Goal: Task Accomplishment & Management: Use online tool/utility

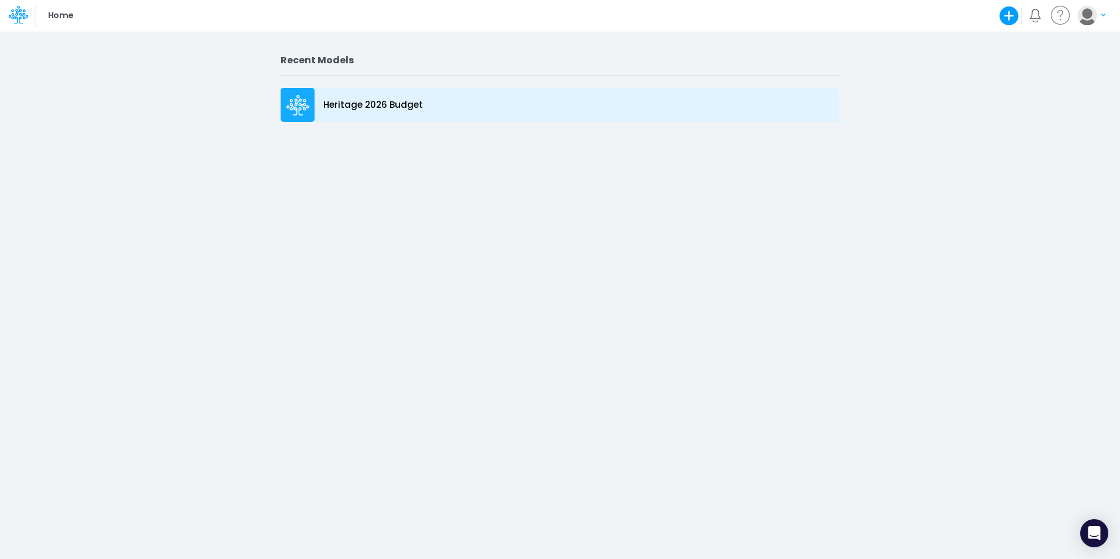
click at [307, 100] on icon at bounding box center [297, 105] width 23 height 21
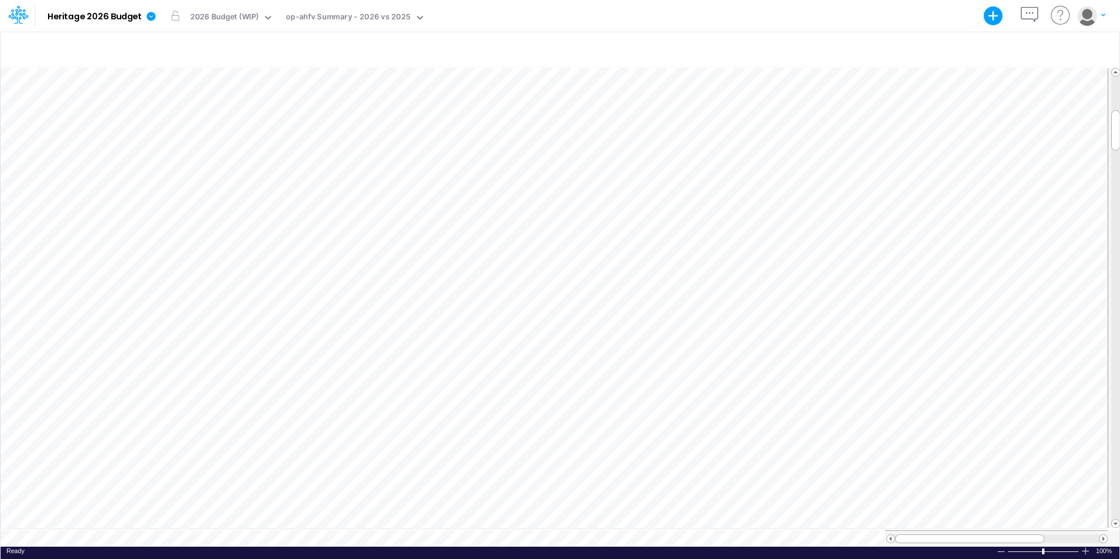
scroll to position [6, 1]
click at [418, 18] on icon at bounding box center [420, 18] width 6 height 4
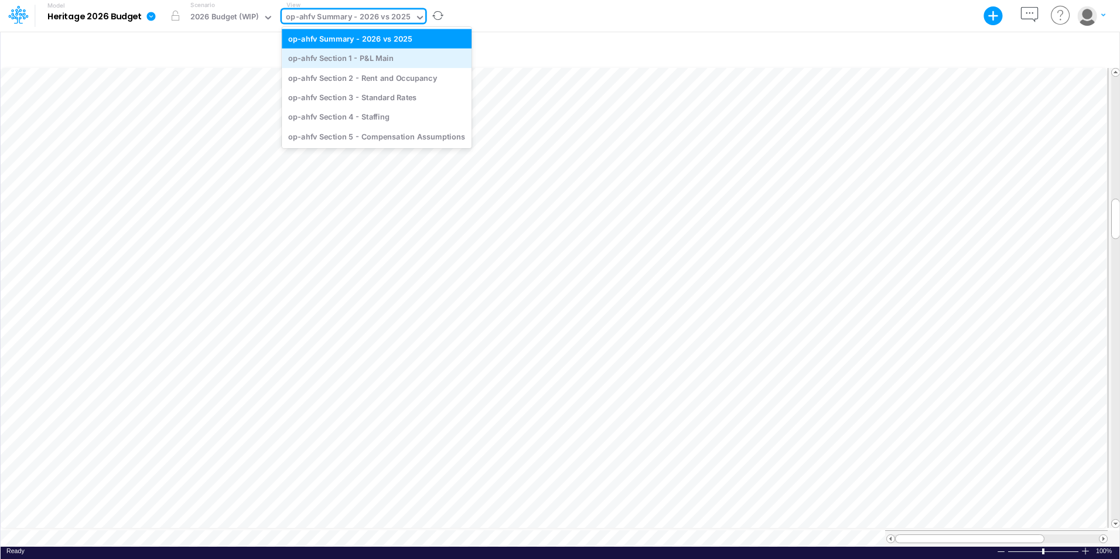
click at [374, 52] on div "op-ahfv Section 1 - P&L Main" at bounding box center [377, 58] width 190 height 19
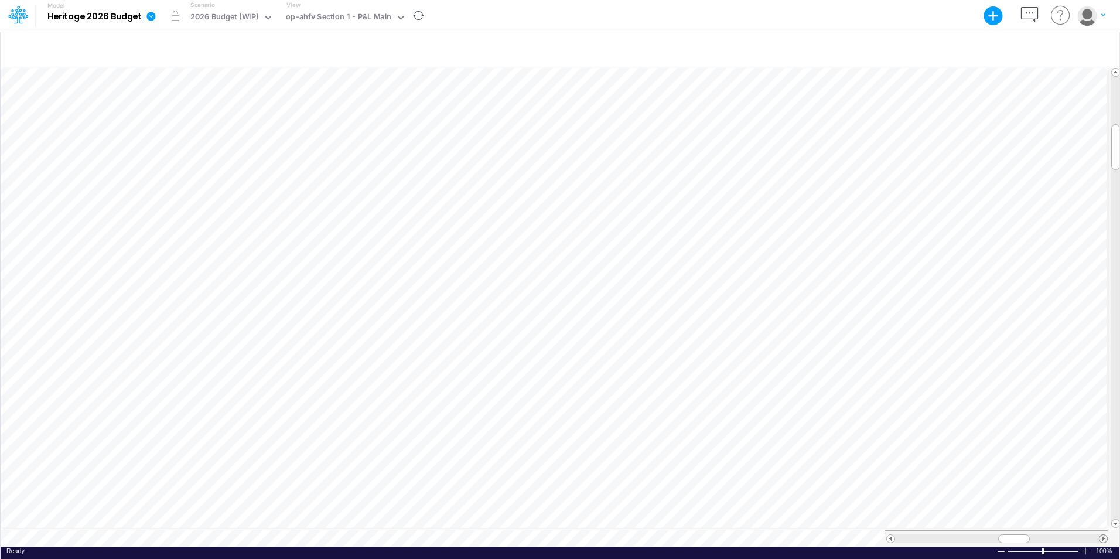
scroll to position [6, 0]
click at [1100, 535] on span at bounding box center [1103, 539] width 8 height 8
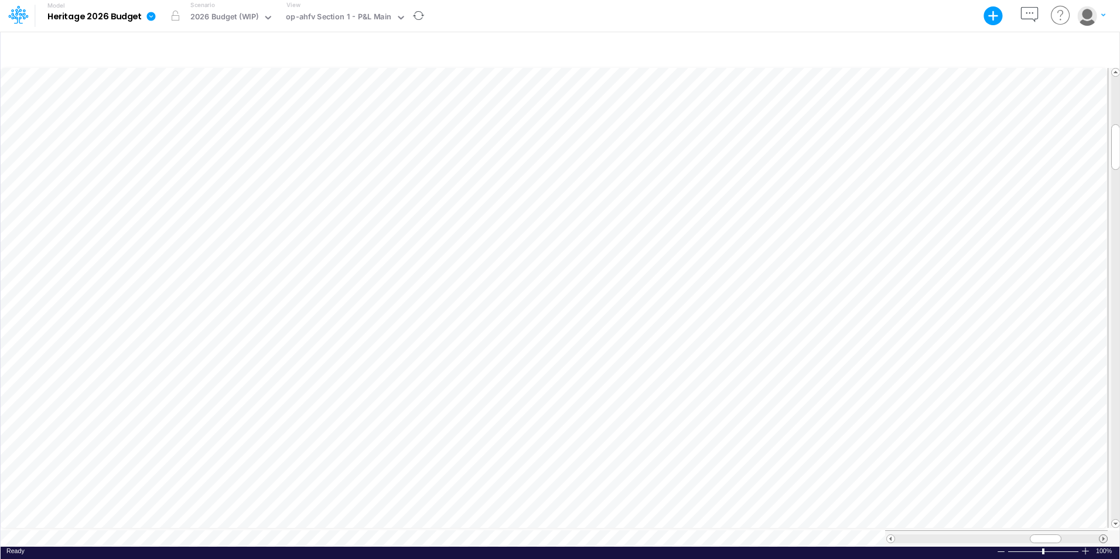
click at [1100, 535] on span at bounding box center [1103, 539] width 8 height 8
click at [1102, 535] on span at bounding box center [1103, 539] width 8 height 8
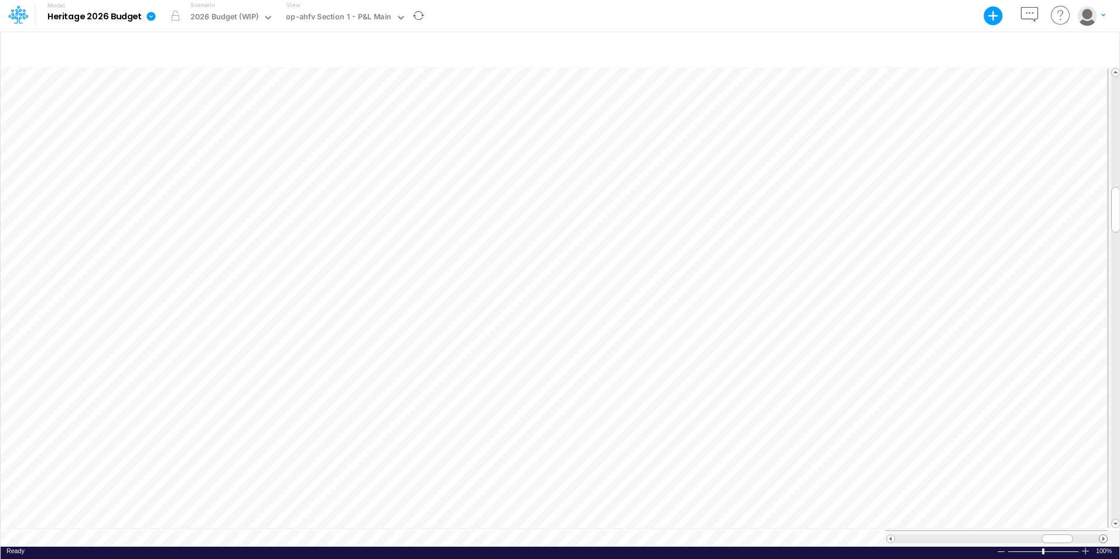
click at [1102, 535] on span at bounding box center [1103, 539] width 8 height 8
click at [1000, 547] on div at bounding box center [1000, 551] width 9 height 9
click at [236, 23] on div "2026 Budget (WIP)" at bounding box center [229, 15] width 87 height 13
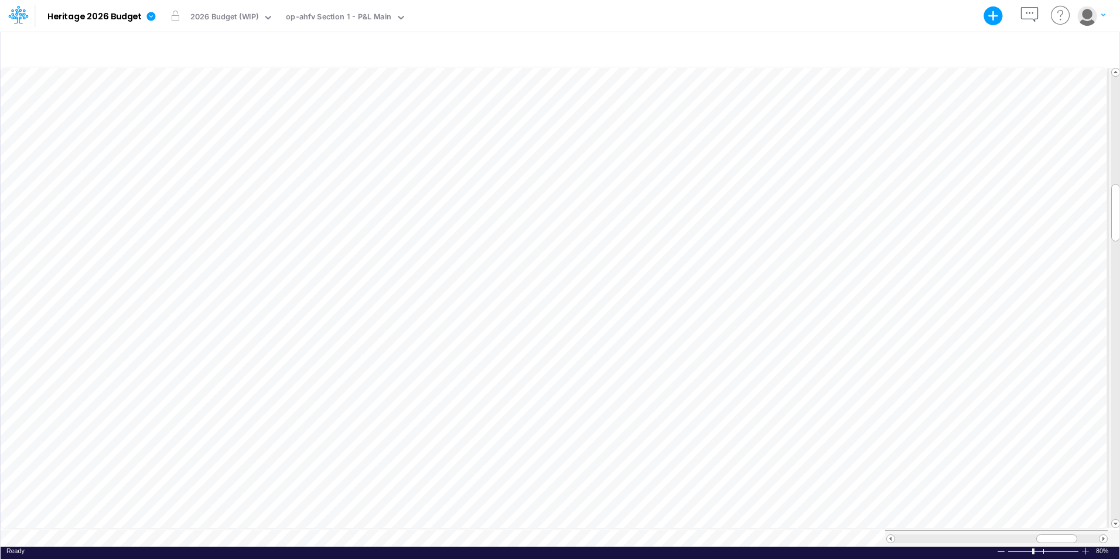
scroll to position [6, 0]
click at [1085, 546] on div at bounding box center [1085, 550] width 9 height 9
click at [891, 535] on span at bounding box center [891, 539] width 8 height 8
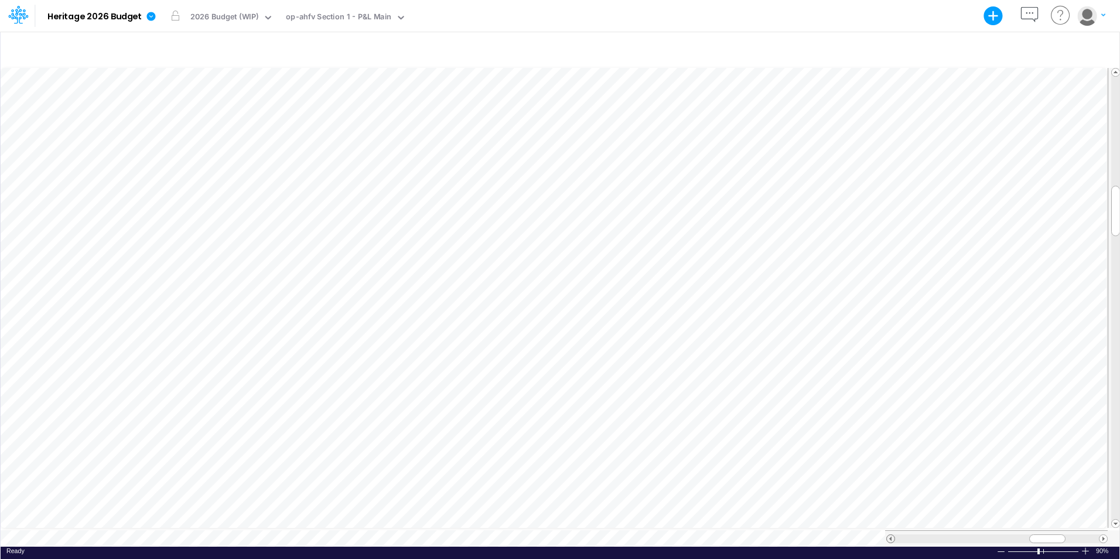
click at [891, 535] on span at bounding box center [891, 539] width 8 height 8
click at [997, 549] on div at bounding box center [1000, 551] width 9 height 9
click at [893, 535] on span at bounding box center [891, 539] width 8 height 8
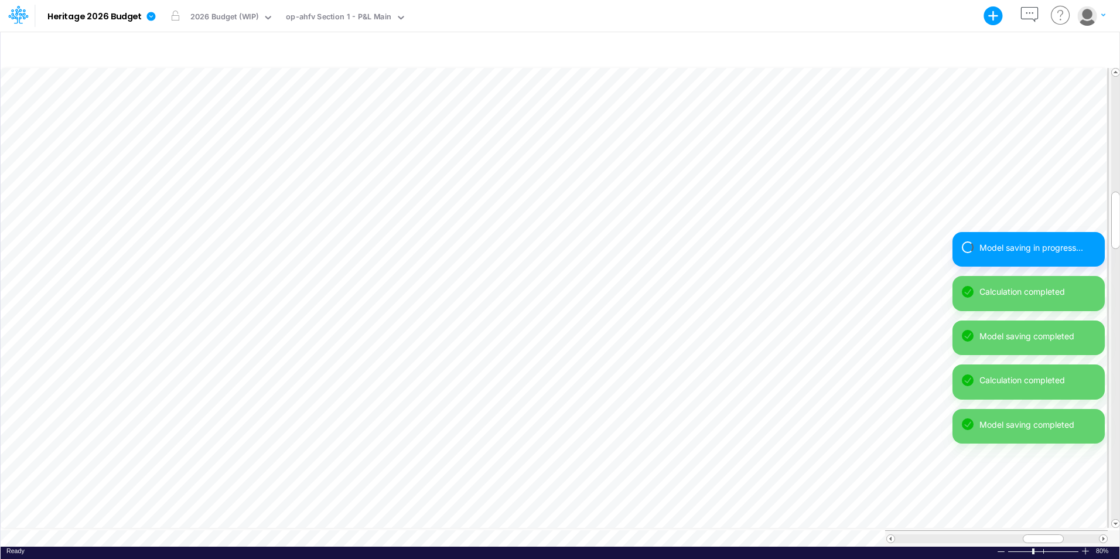
scroll to position [6, 1]
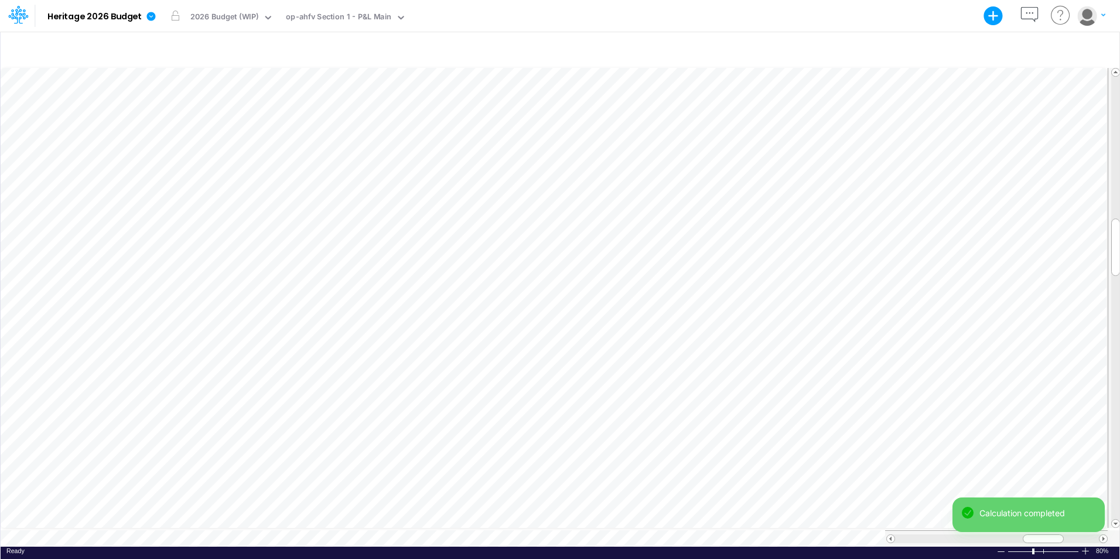
scroll to position [6, 1]
click at [399, 18] on icon at bounding box center [401, 18] width 6 height 4
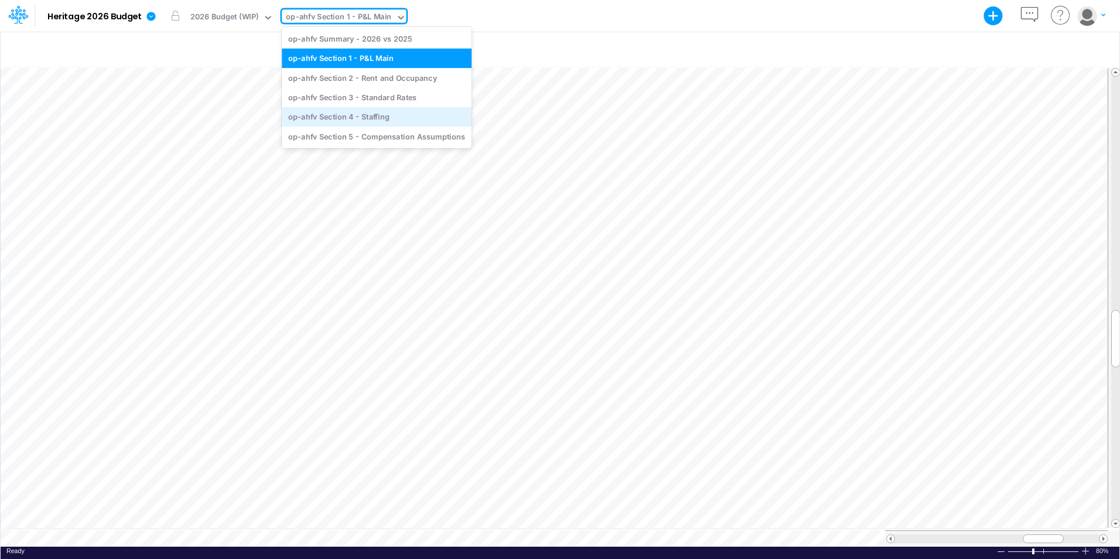
click at [369, 121] on div "op-ahfv Section 4 - Staffing" at bounding box center [377, 116] width 190 height 19
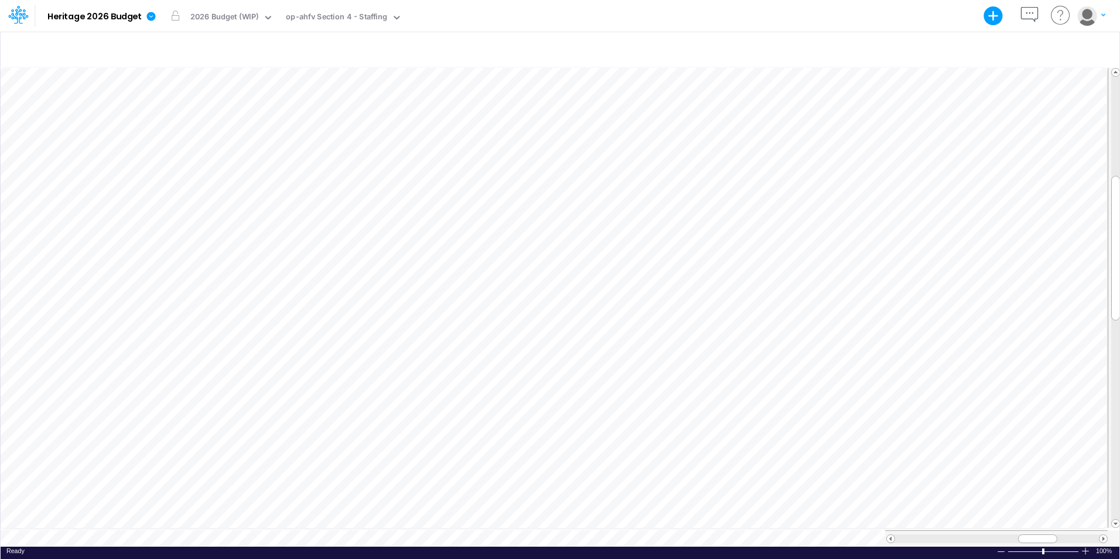
scroll to position [6, 1]
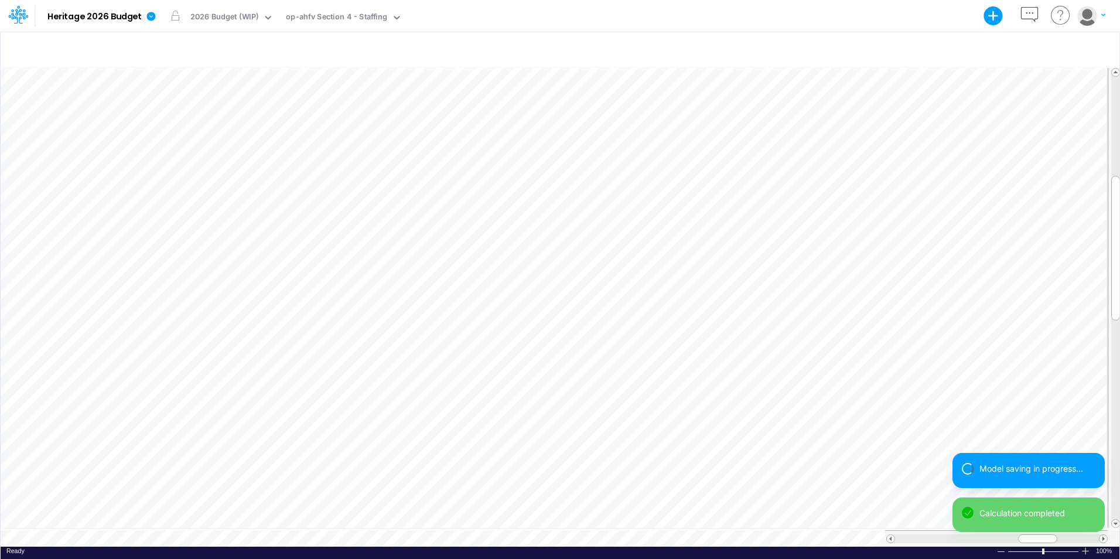
scroll to position [6, 1]
click at [1102, 533] on div "Model saving completed Calculation completed" at bounding box center [1028, 497] width 152 height 88
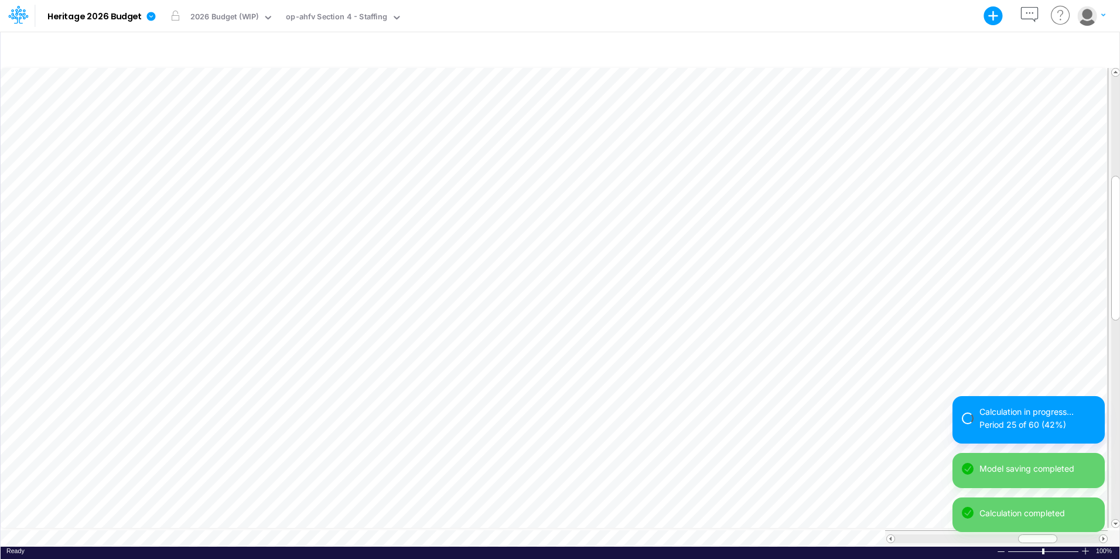
click at [1102, 533] on div "Calculation in progress... Period 25 of 60 (42%) Model saving completed Calcula…" at bounding box center [1028, 468] width 152 height 145
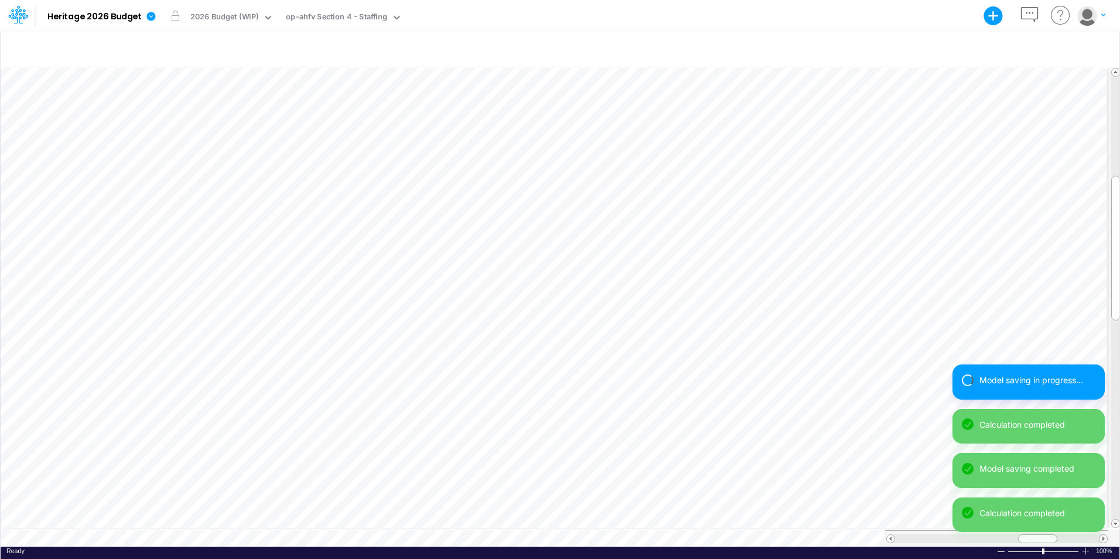
click at [1102, 533] on div "Model saving in progress... Calculation completed Model saving completed Calcul…" at bounding box center [1028, 452] width 152 height 177
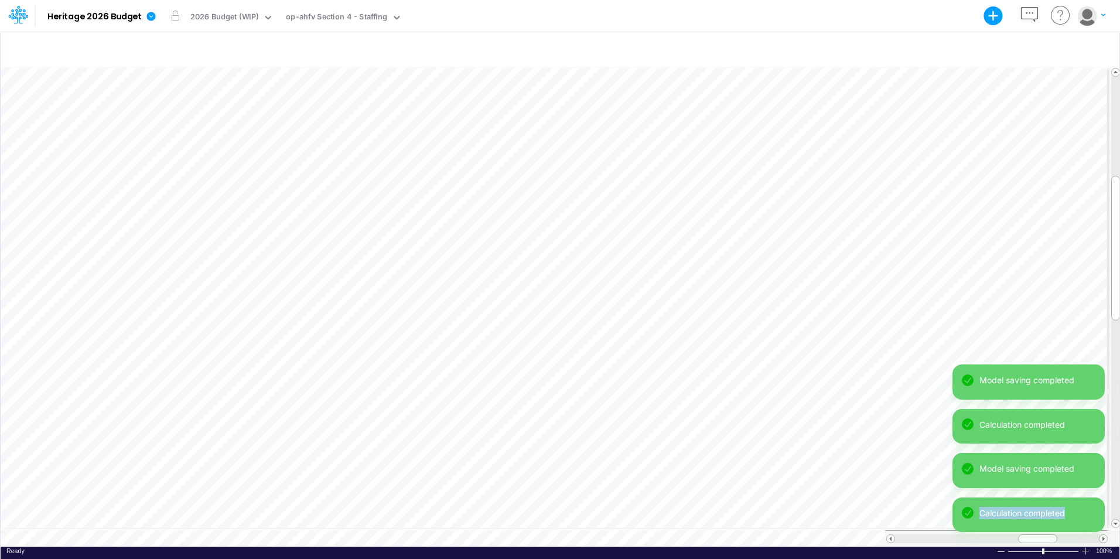
click at [1102, 533] on div "Model saving completed Calculation completed Model saving completed Calculation…" at bounding box center [1028, 452] width 152 height 177
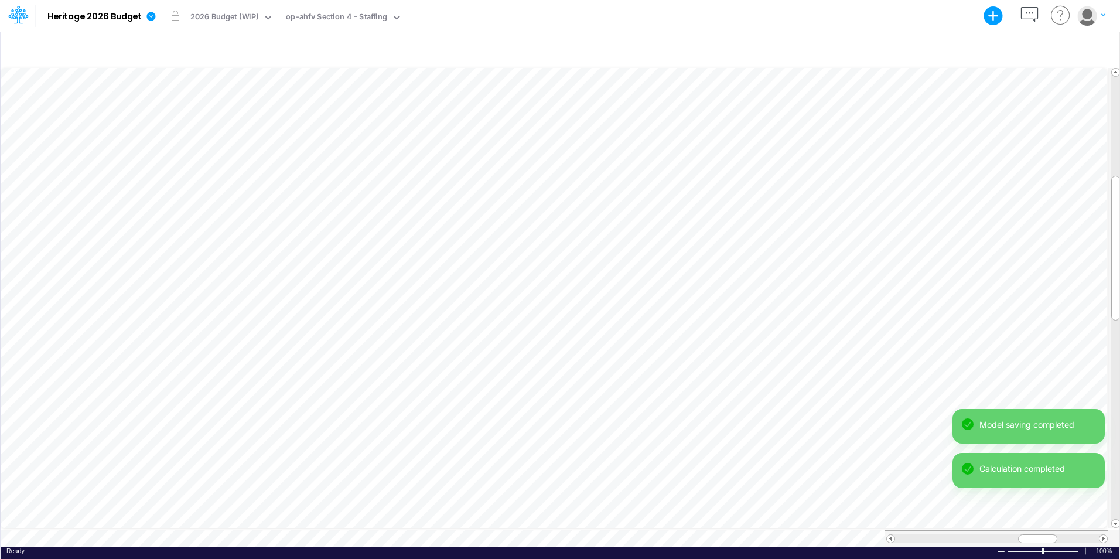
click at [1102, 533] on div "Model saving completed Calculation completed Model saving completed" at bounding box center [1028, 475] width 152 height 133
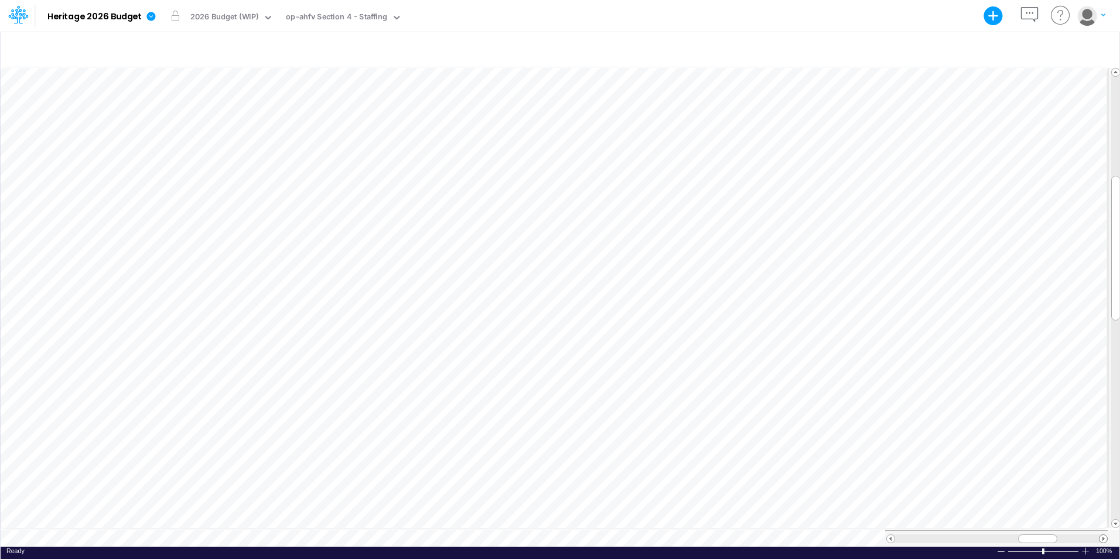
click at [1101, 535] on span at bounding box center [1103, 539] width 8 height 8
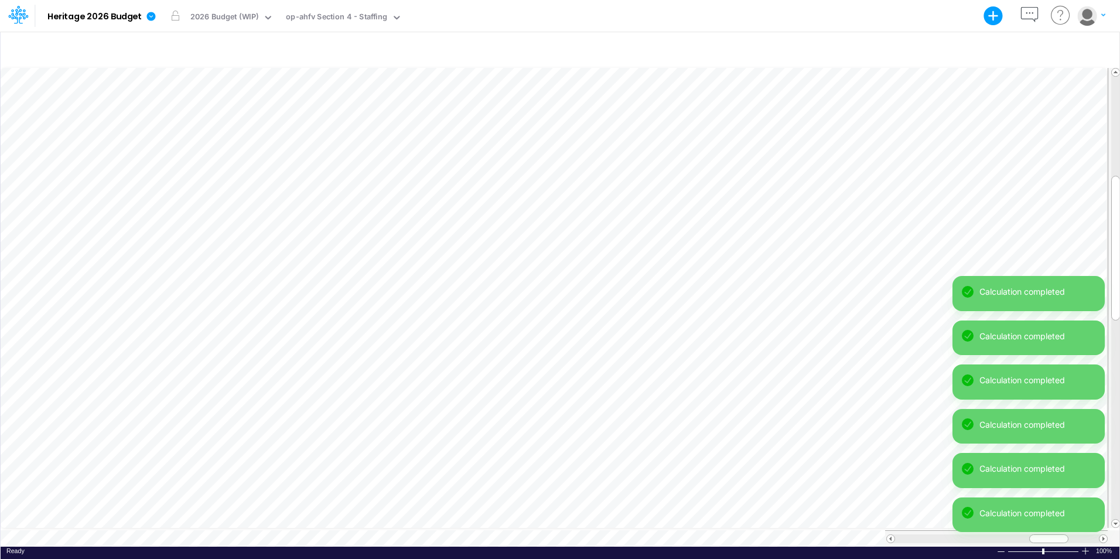
scroll to position [6, 1]
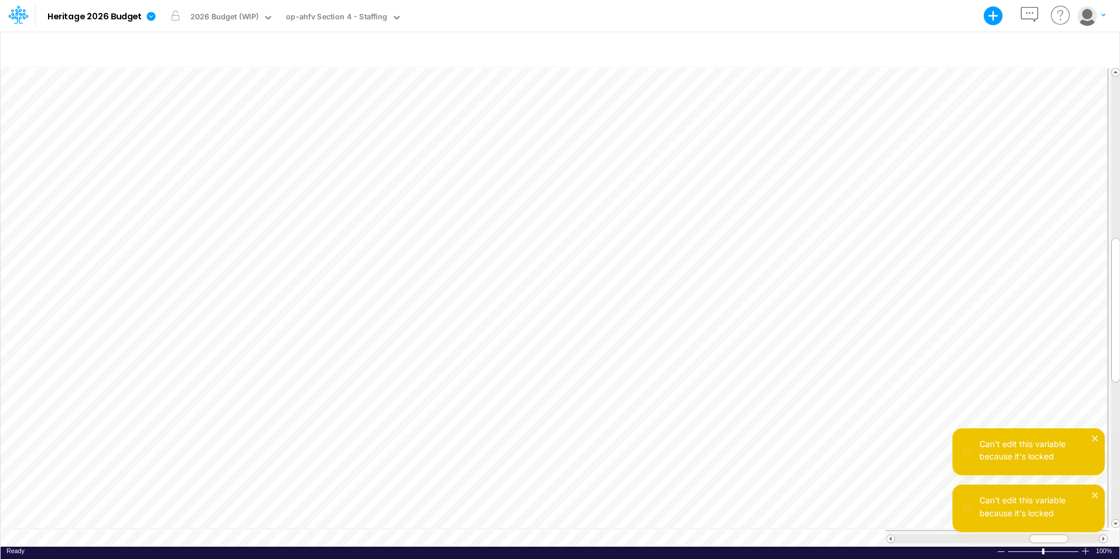
scroll to position [6, 5]
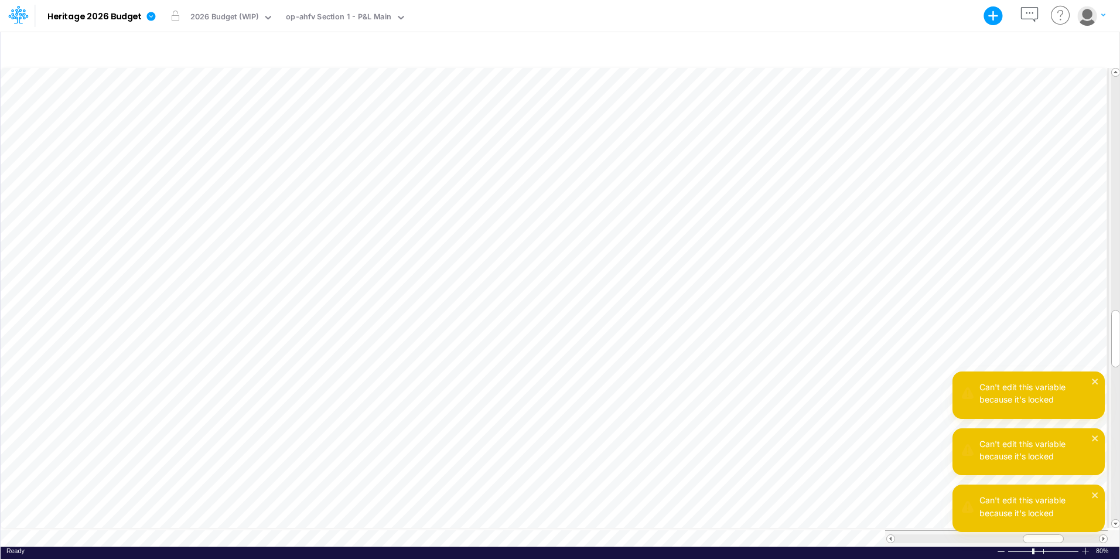
scroll to position [6, 1]
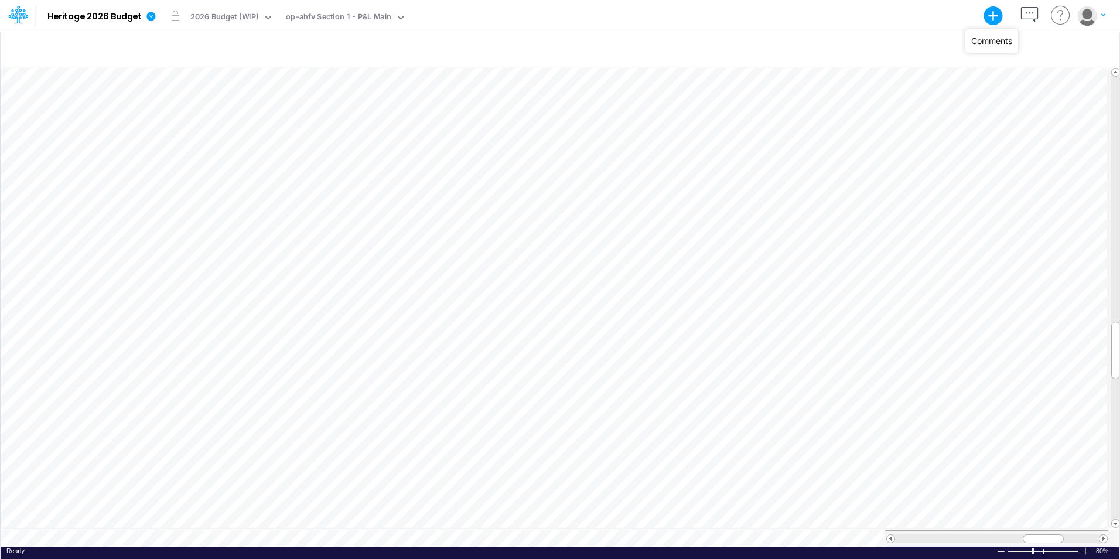
click at [1028, 12] on icon "button" at bounding box center [1029, 15] width 22 height 22
click at [907, 83] on icon at bounding box center [908, 81] width 11 height 11
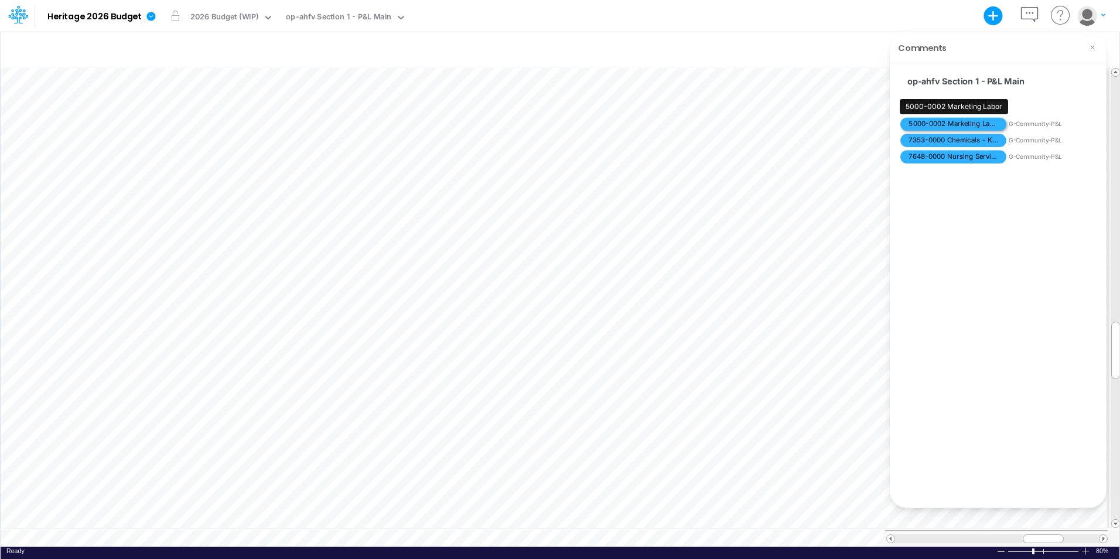
click at [987, 124] on span "5000-0002 Marketing Labor" at bounding box center [953, 124] width 106 height 13
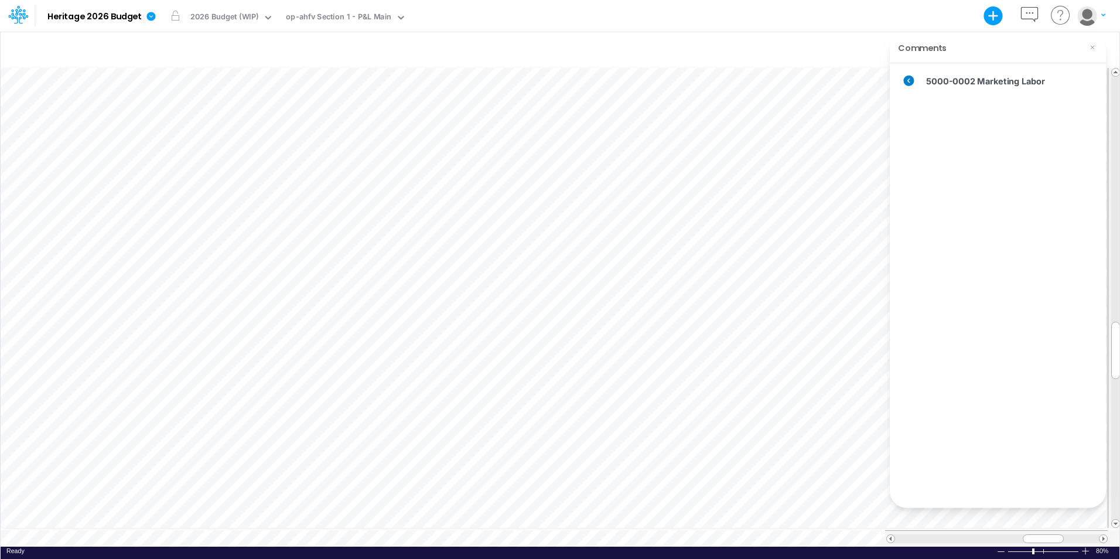
click at [907, 83] on icon at bounding box center [908, 81] width 11 height 11
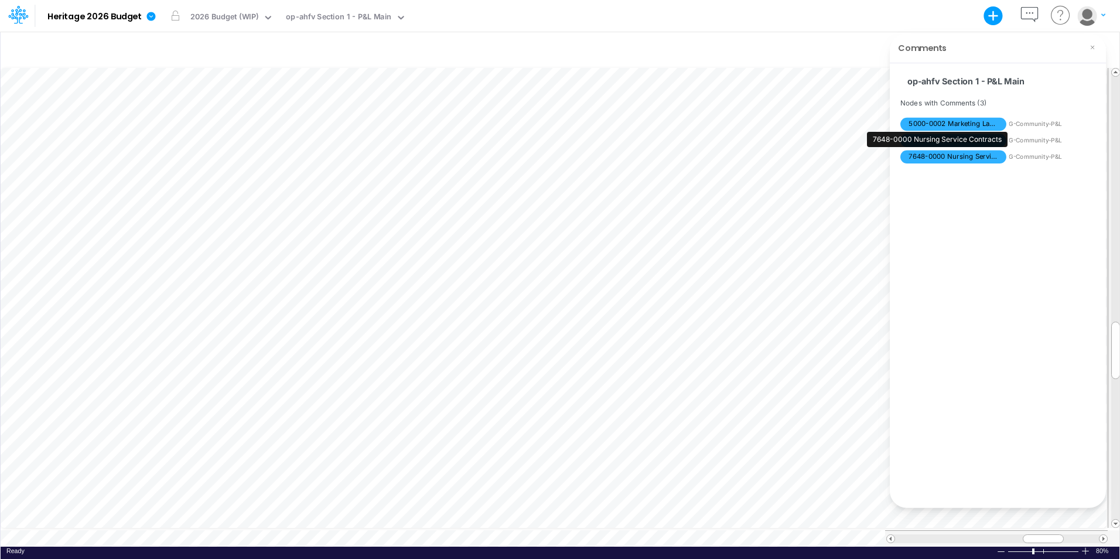
click at [935, 141] on div "7648-0000 Nursing Service Contracts" at bounding box center [937, 139] width 141 height 15
click at [1021, 140] on span "G-Community-P&L" at bounding box center [1052, 140] width 89 height 9
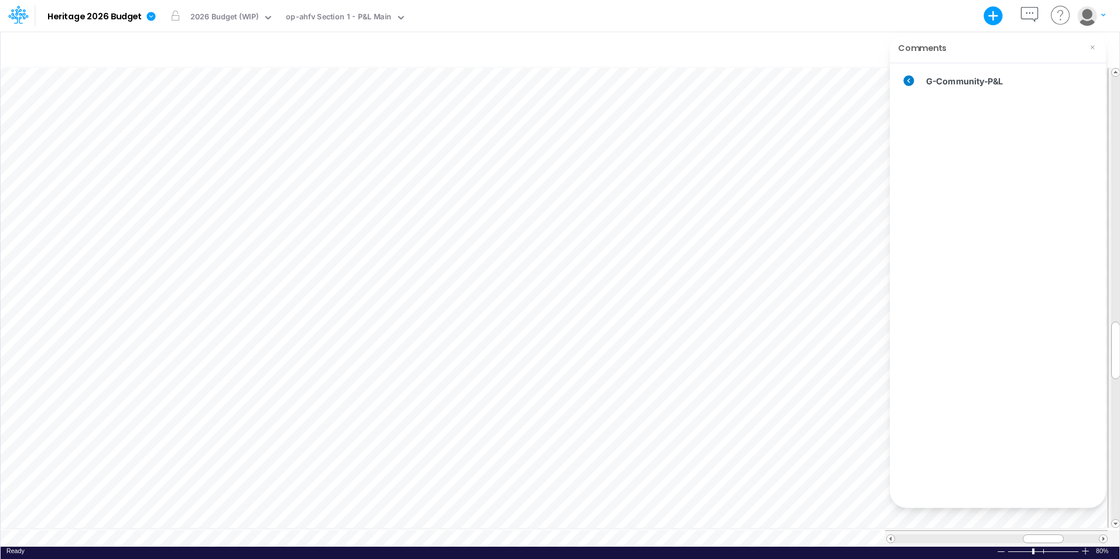
click at [907, 78] on icon at bounding box center [908, 81] width 11 height 11
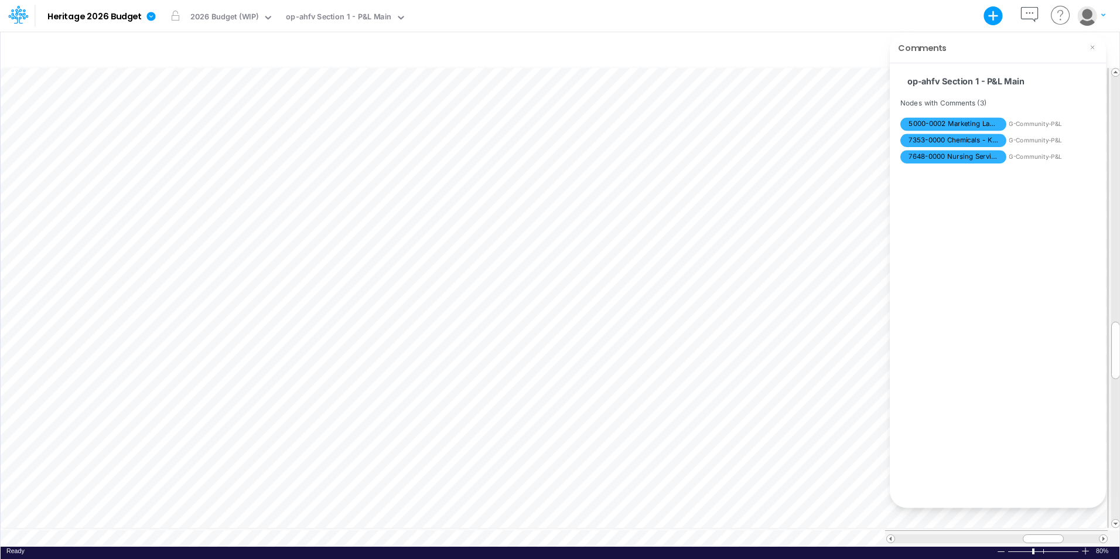
click at [1027, 153] on span "G-Community-P&L" at bounding box center [1052, 156] width 89 height 9
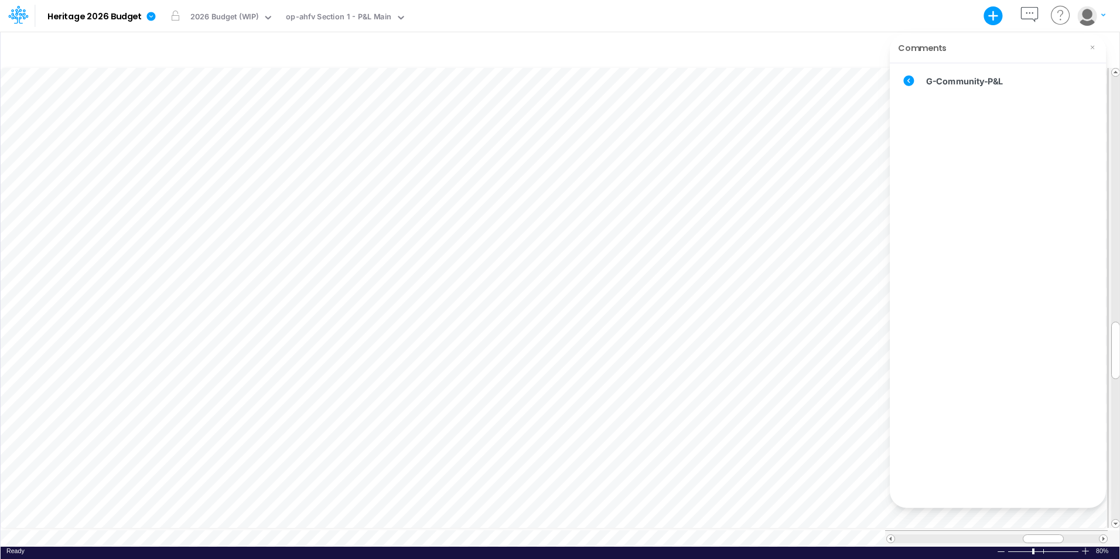
click at [870, 47] on div at bounding box center [560, 49] width 1119 height 33
click at [1096, 48] on icon at bounding box center [1092, 47] width 9 height 9
drag, startPoint x: 316, startPoint y: 406, endPoint x: 295, endPoint y: 406, distance: 21.1
click at [295, 406] on div "303" at bounding box center [317, 408] width 50 height 11
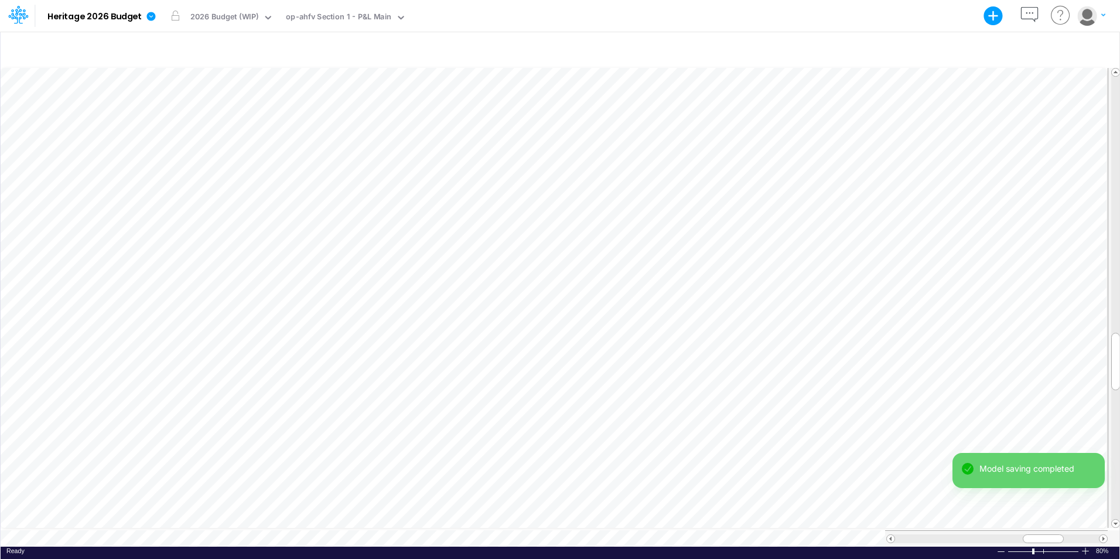
scroll to position [6, 1]
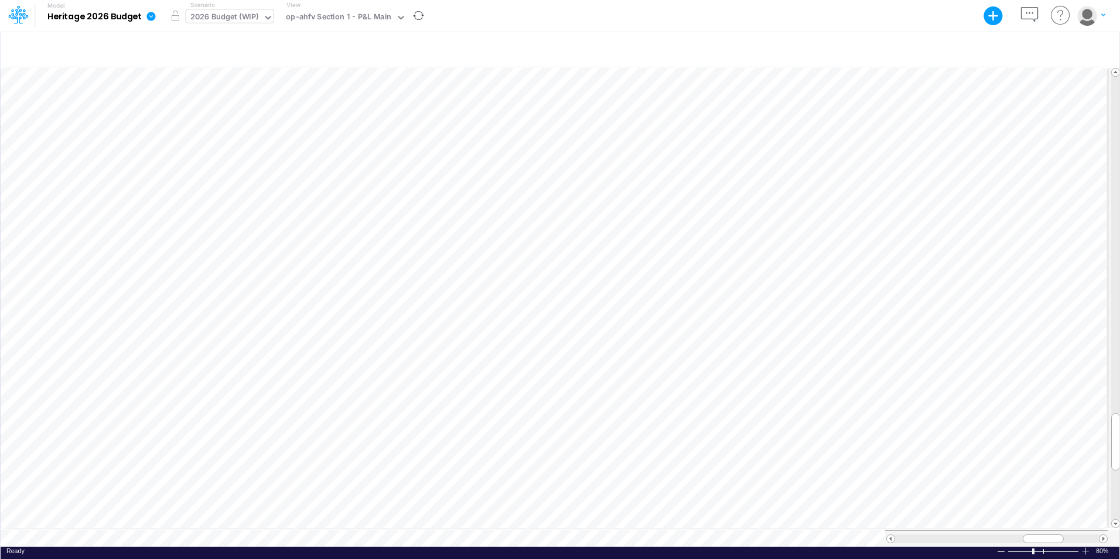
click at [223, 18] on div "2026 Budget (WIP)" at bounding box center [224, 17] width 69 height 13
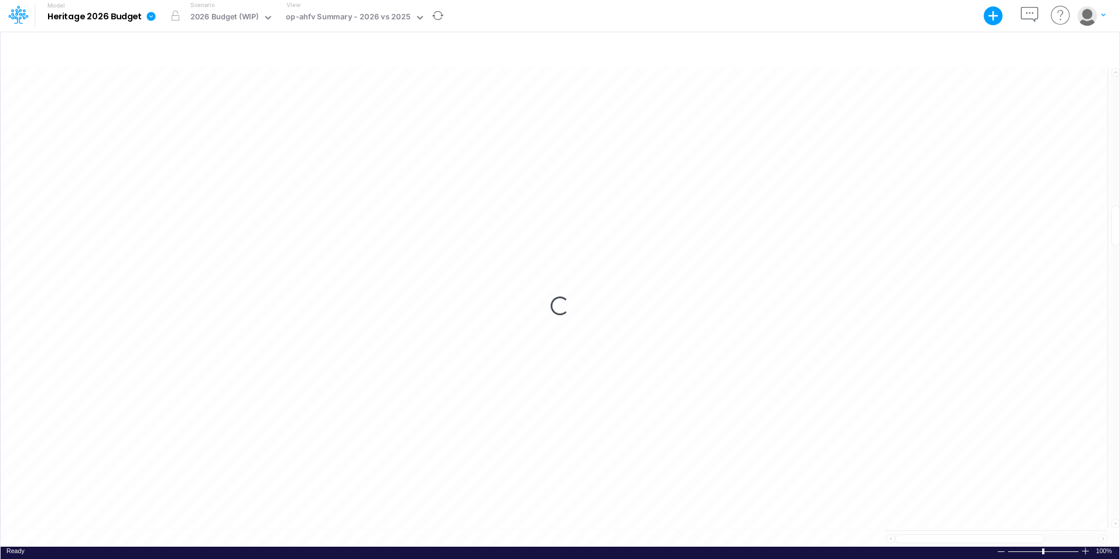
scroll to position [6, 1]
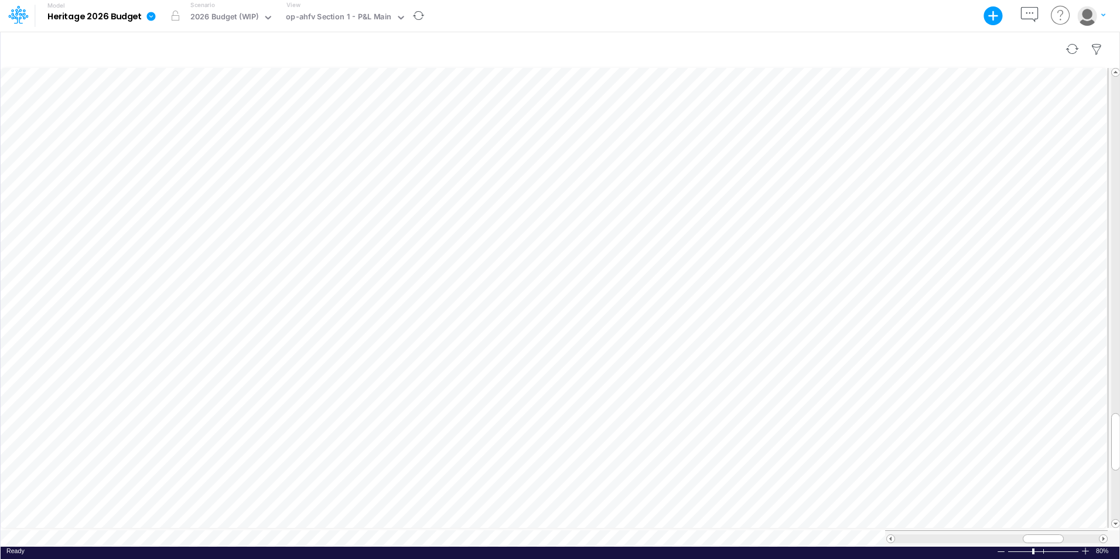
scroll to position [6, 1]
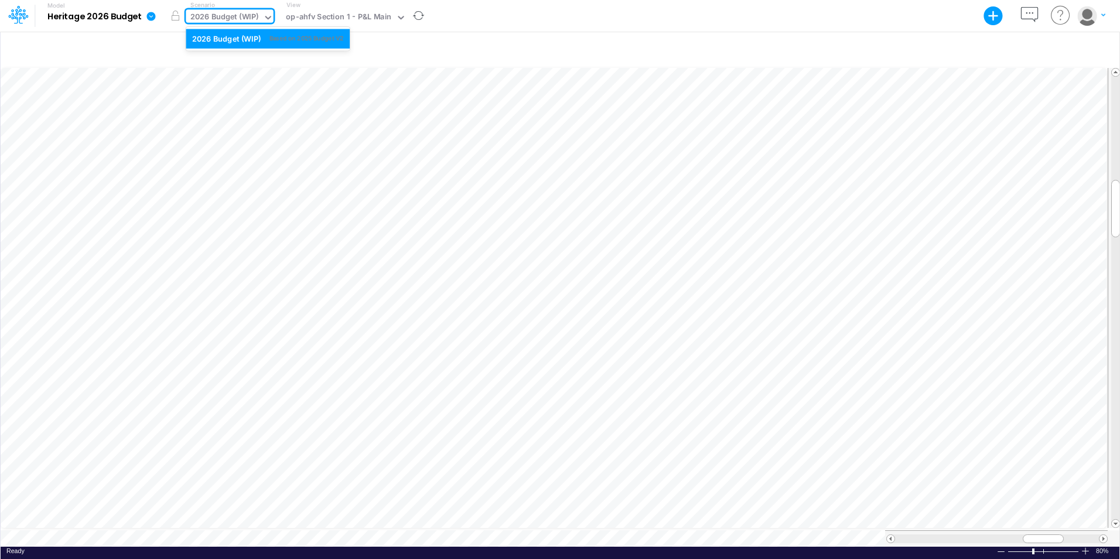
click at [246, 15] on div "2026 Budget (WIP)" at bounding box center [224, 17] width 69 height 13
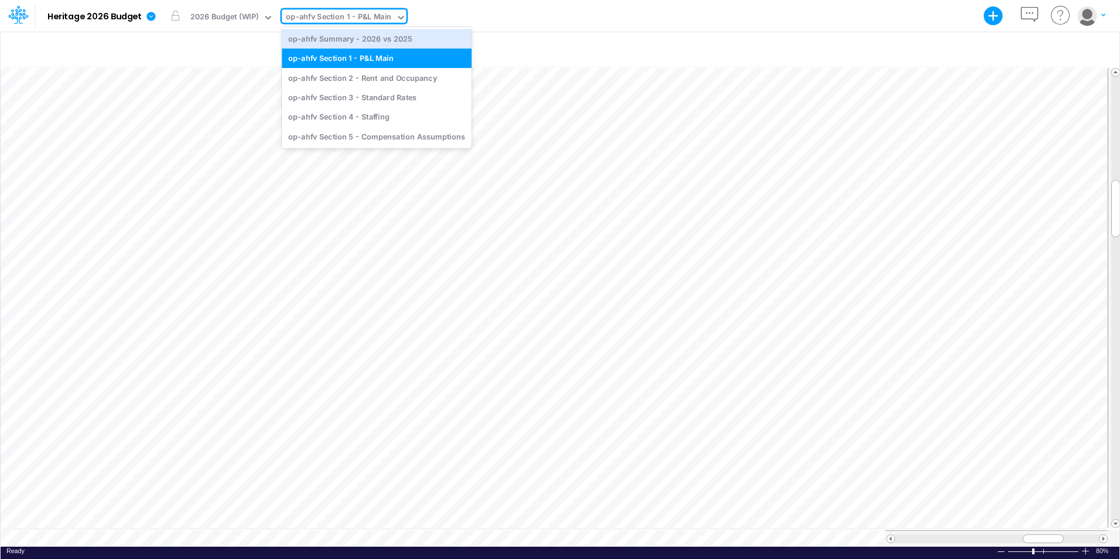
click at [313, 19] on div "op-ahfv Section 1 - P&L Main" at bounding box center [338, 17] width 105 height 13
click at [336, 78] on div "op-ahfv Section 2 - Rent and Occupancy" at bounding box center [377, 77] width 190 height 19
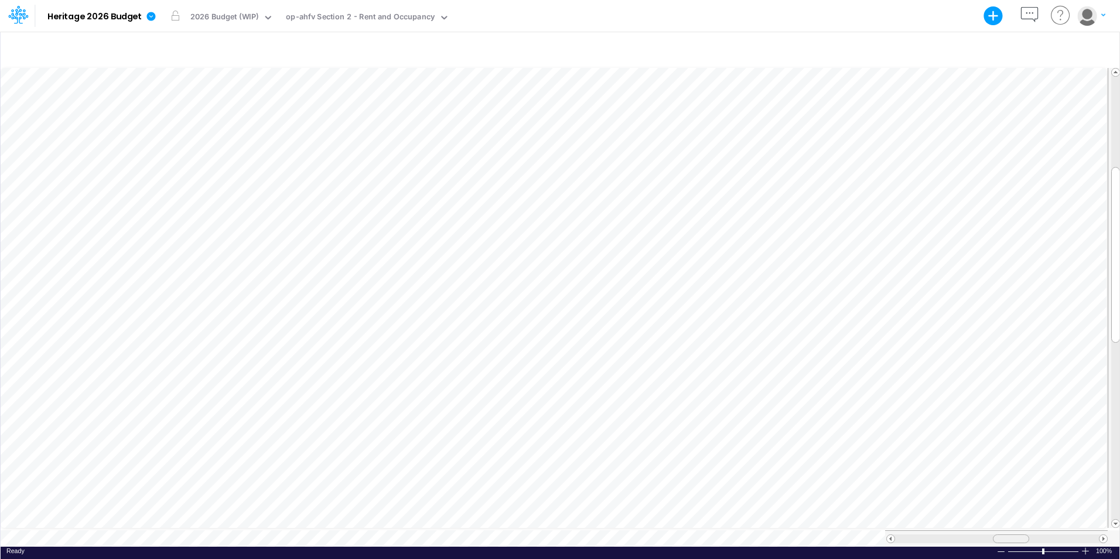
scroll to position [6, 0]
drag, startPoint x: 1017, startPoint y: 531, endPoint x: 1069, endPoint y: 526, distance: 51.7
click at [1069, 530] on div at bounding box center [996, 538] width 223 height 16
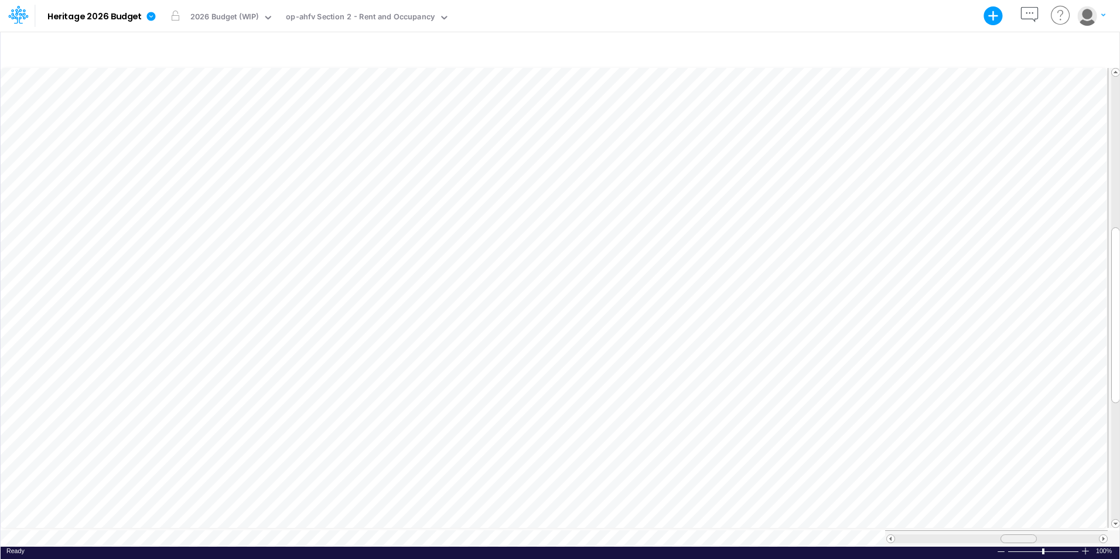
drag, startPoint x: 1052, startPoint y: 532, endPoint x: 1009, endPoint y: 531, distance: 42.8
click at [1009, 534] on div at bounding box center [1018, 538] width 36 height 9
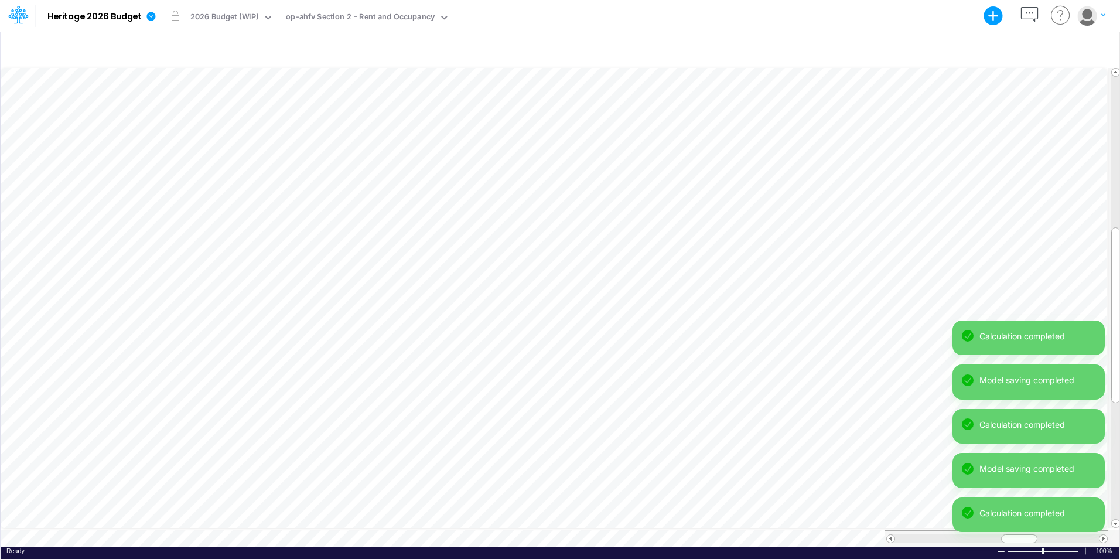
scroll to position [6, 1]
click at [1105, 535] on span at bounding box center [1103, 539] width 8 height 8
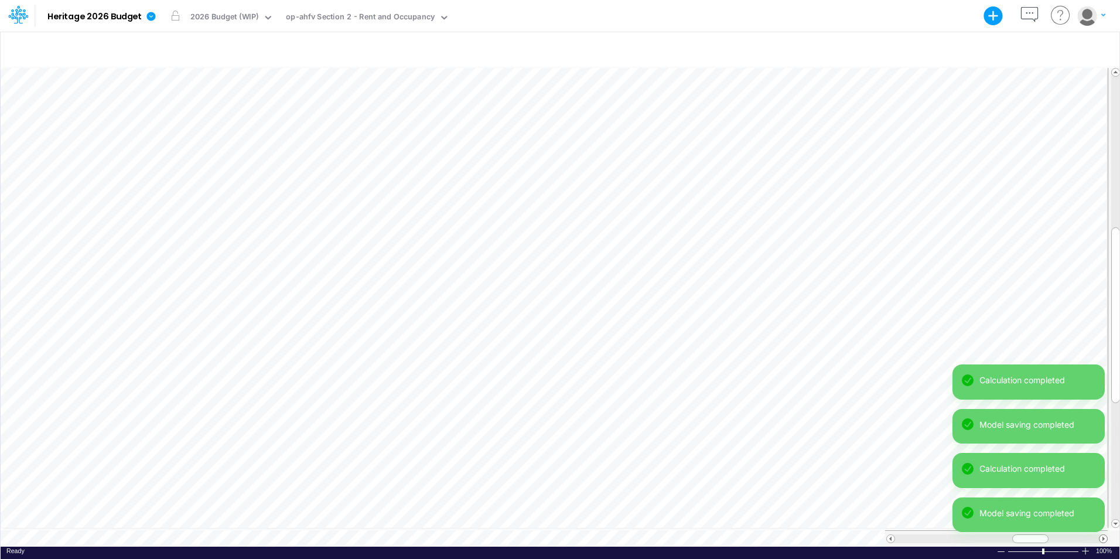
click at [1105, 535] on span at bounding box center [1103, 539] width 8 height 8
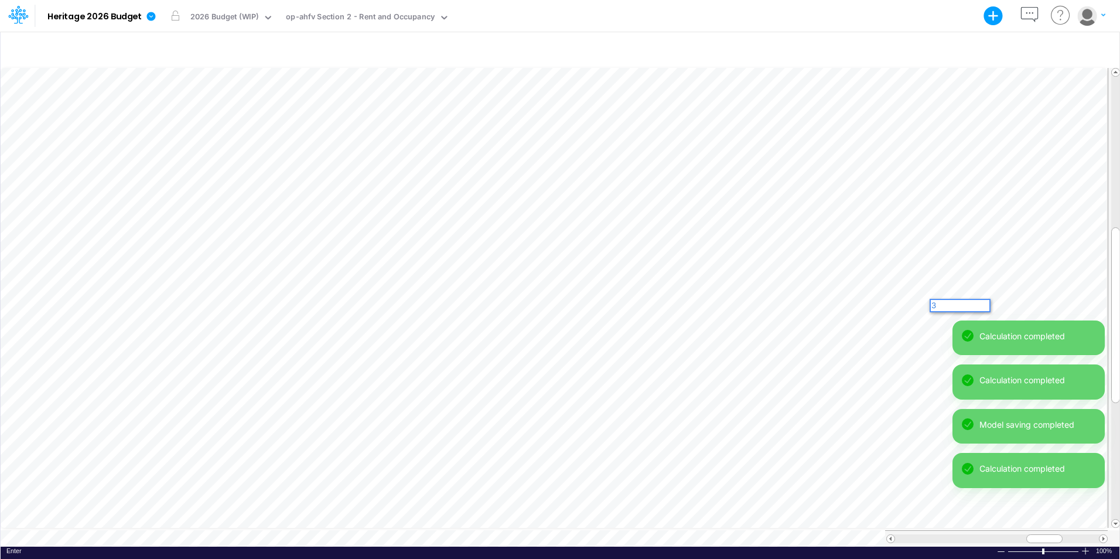
scroll to position [0, 0]
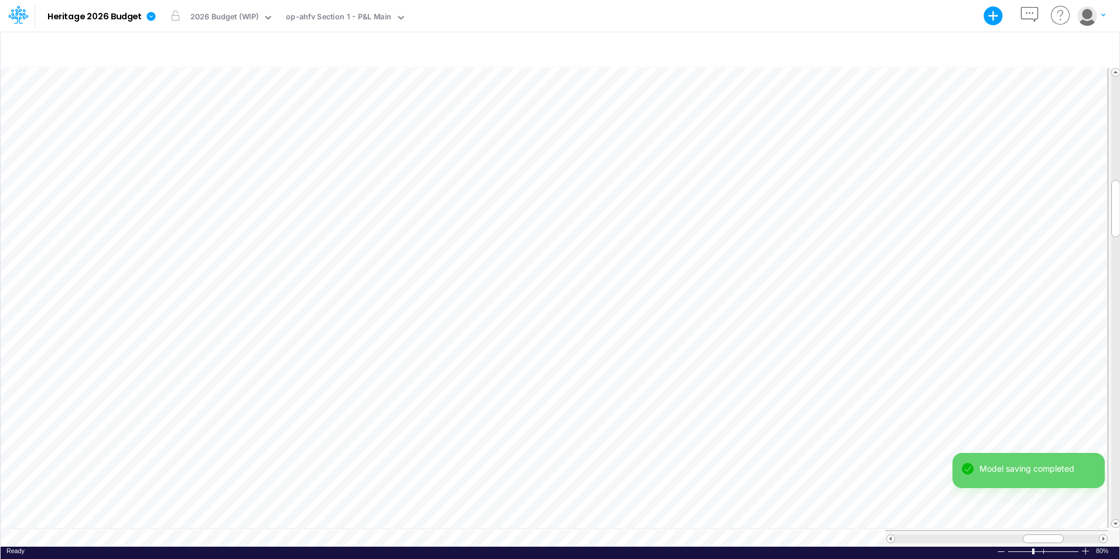
scroll to position [6, 1]
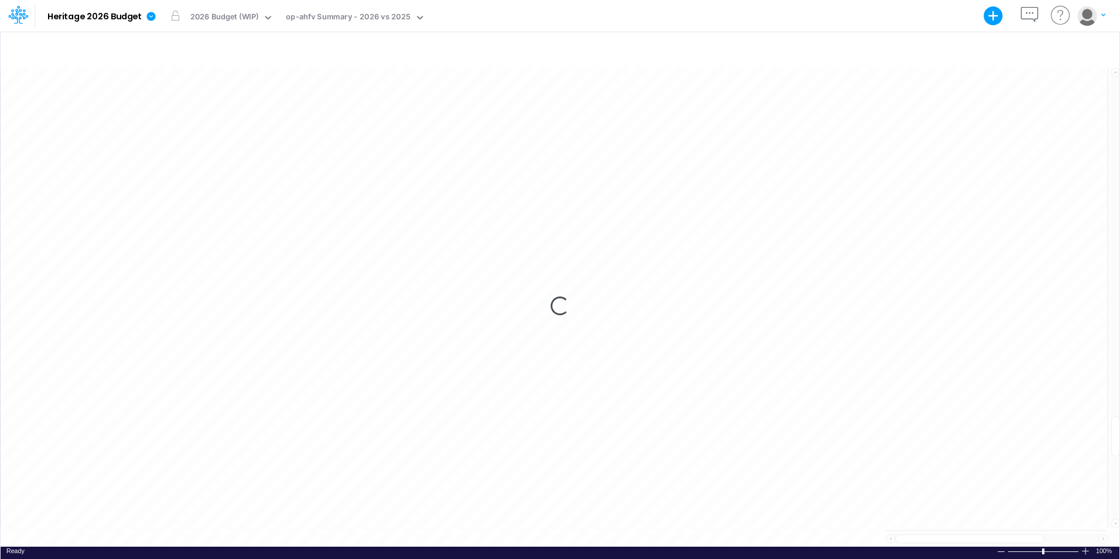
scroll to position [6, 1]
